Goal: Check status

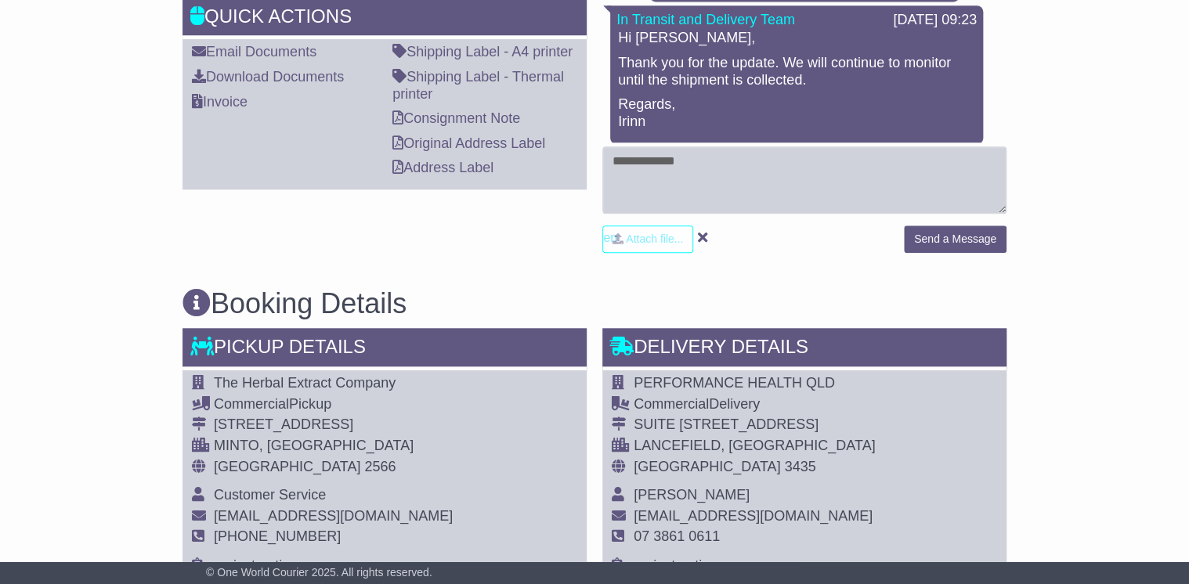
scroll to position [501, 0]
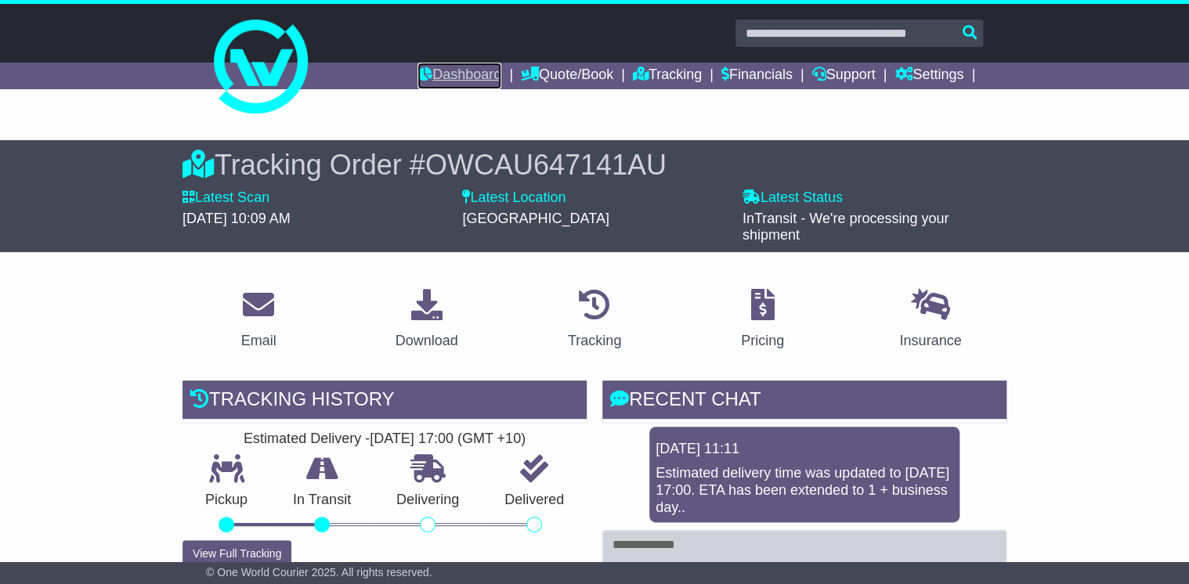
click at [468, 74] on link "Dashboard" at bounding box center [459, 76] width 84 height 27
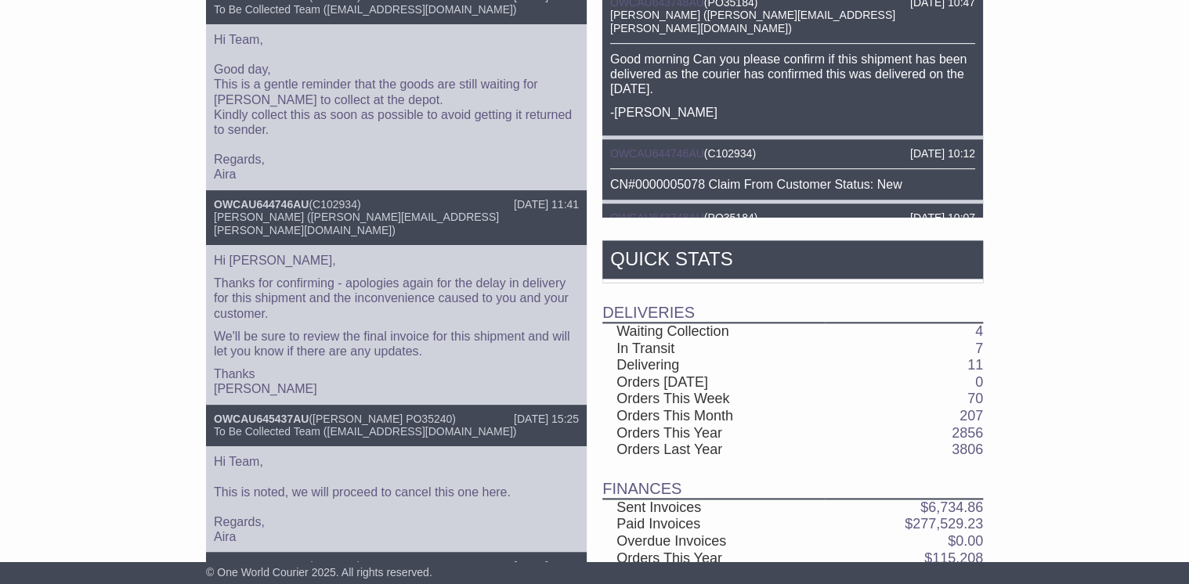
scroll to position [531, 0]
